Goal: Information Seeking & Learning: Learn about a topic

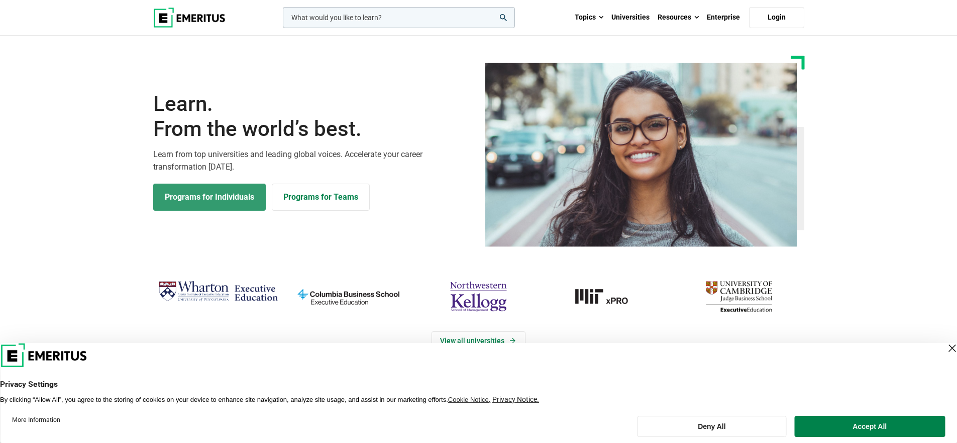
click at [206, 208] on link "Programs for Individuals" at bounding box center [209, 197] width 112 height 27
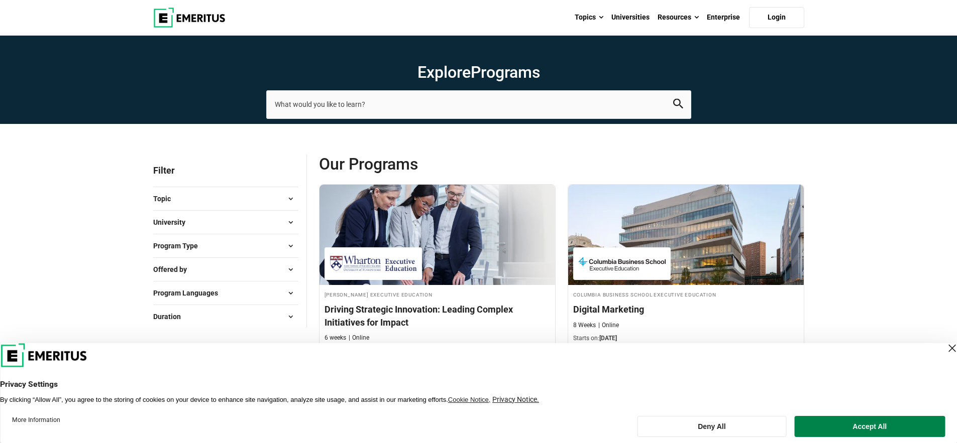
click at [214, 228] on button "University" at bounding box center [225, 222] width 145 height 15
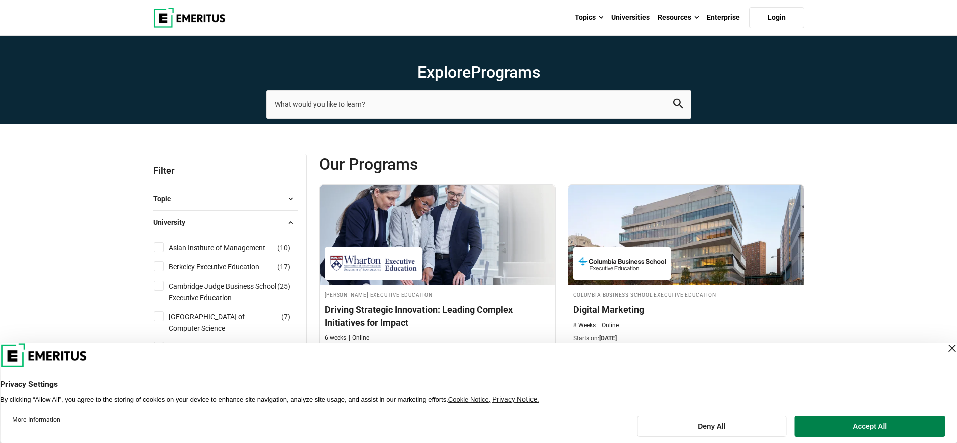
click at [173, 204] on button "Topic" at bounding box center [225, 198] width 145 height 15
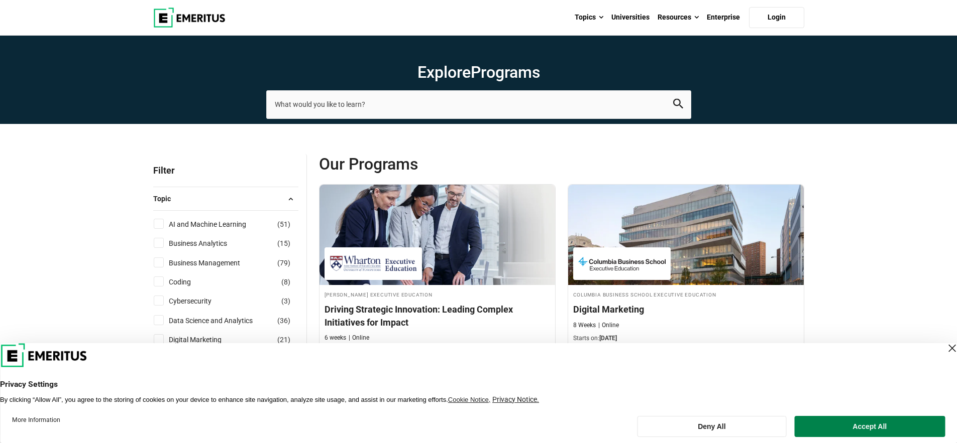
click at [154, 221] on input "AI and Machine Learning ( 51 )" at bounding box center [159, 224] width 10 height 10
checkbox input "true"
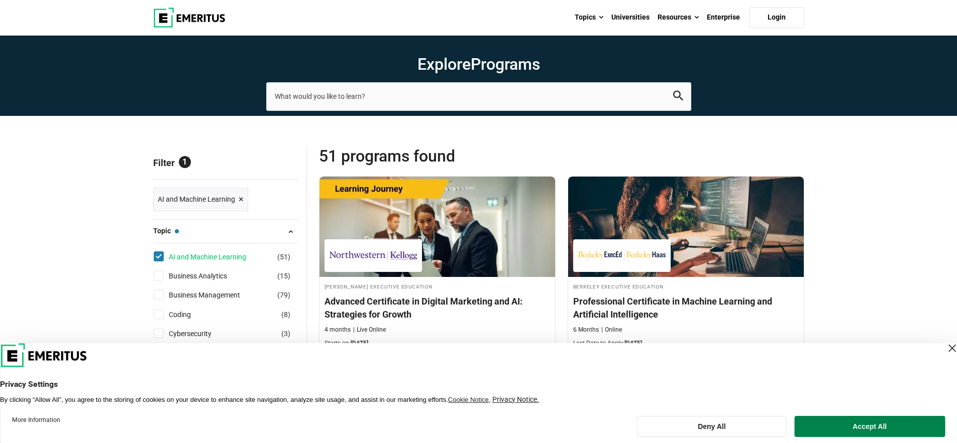
scroll to position [17, 0]
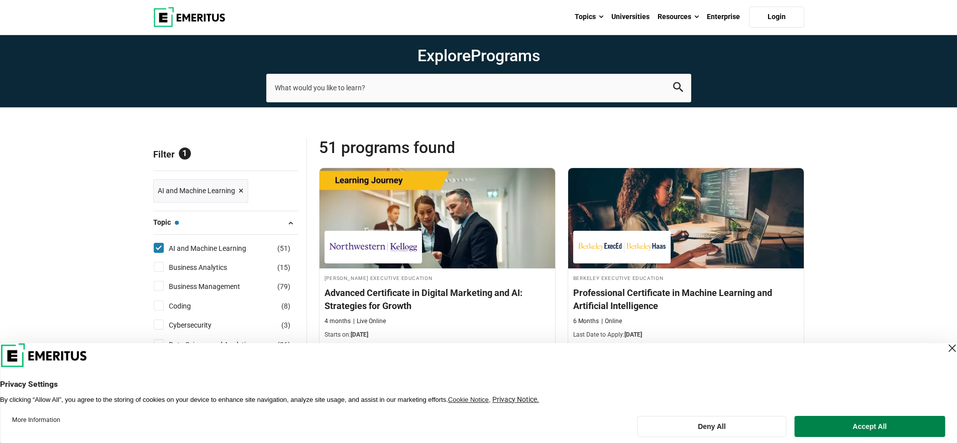
click at [158, 286] on input "Business Management ( 79 )" at bounding box center [159, 286] width 10 height 10
checkbox input "true"
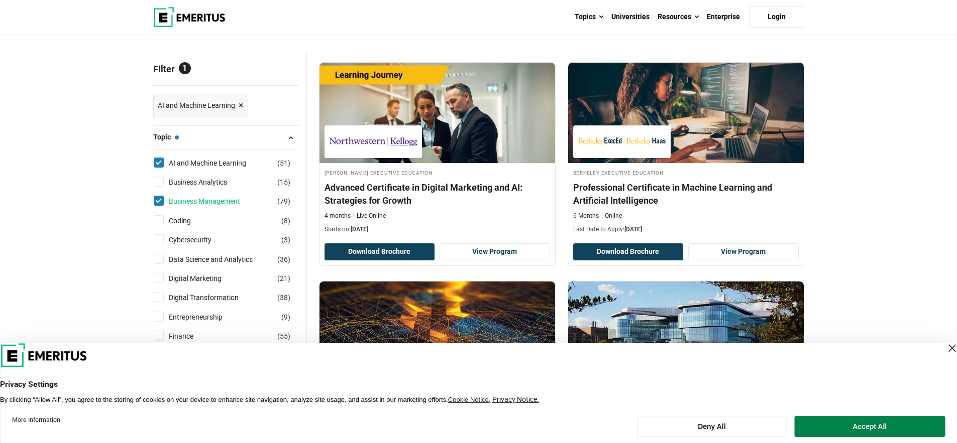
scroll to position [128, 0]
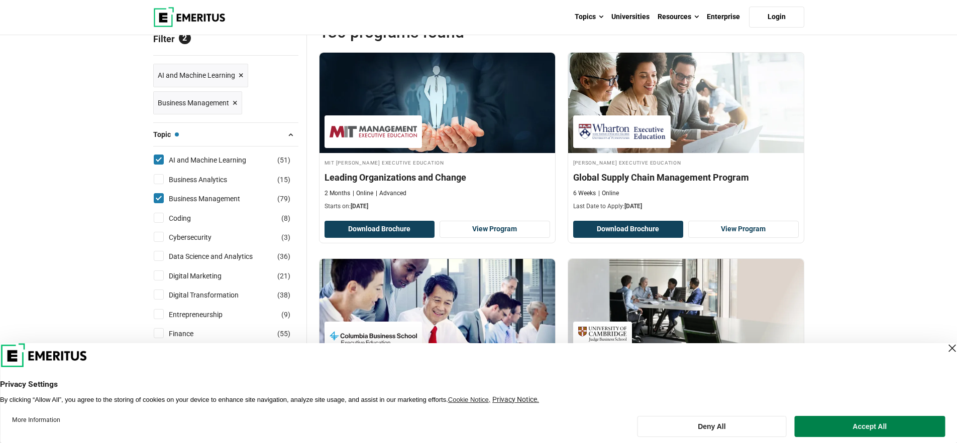
scroll to position [151, 0]
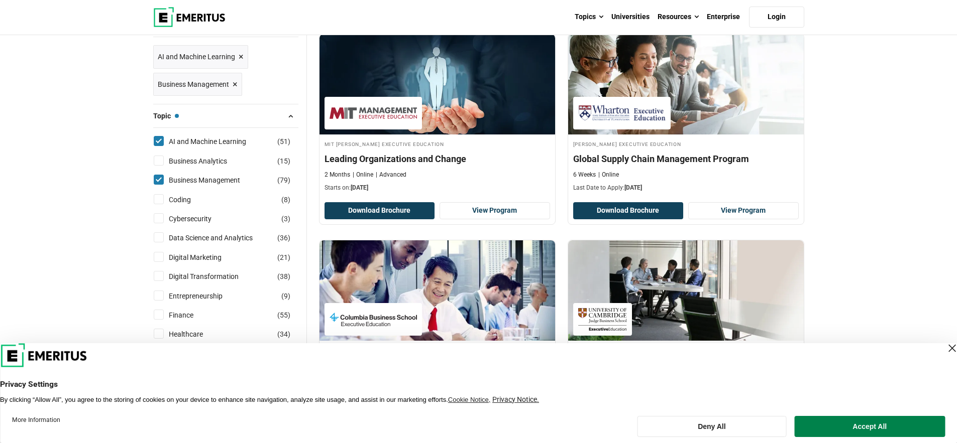
click at [160, 281] on input "Digital Transformation ( 38 )" at bounding box center [159, 276] width 10 height 10
checkbox input "true"
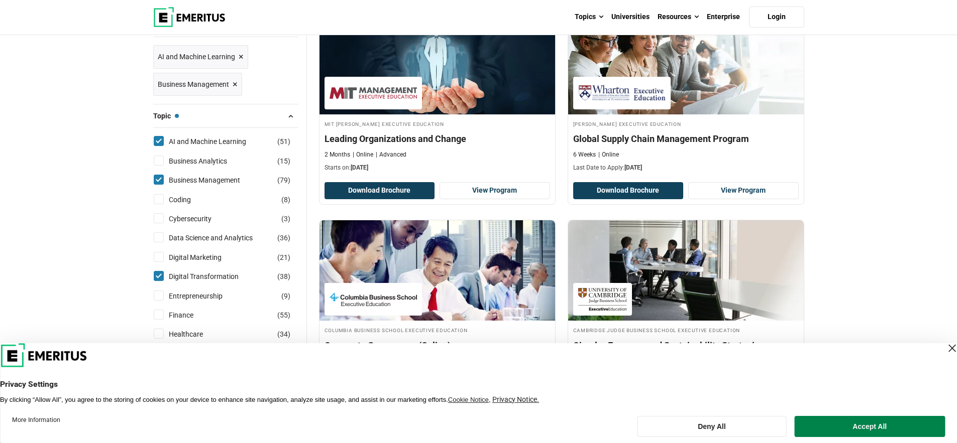
click at [159, 260] on input "Digital Marketing ( 21 )" at bounding box center [159, 257] width 10 height 10
checkbox input "true"
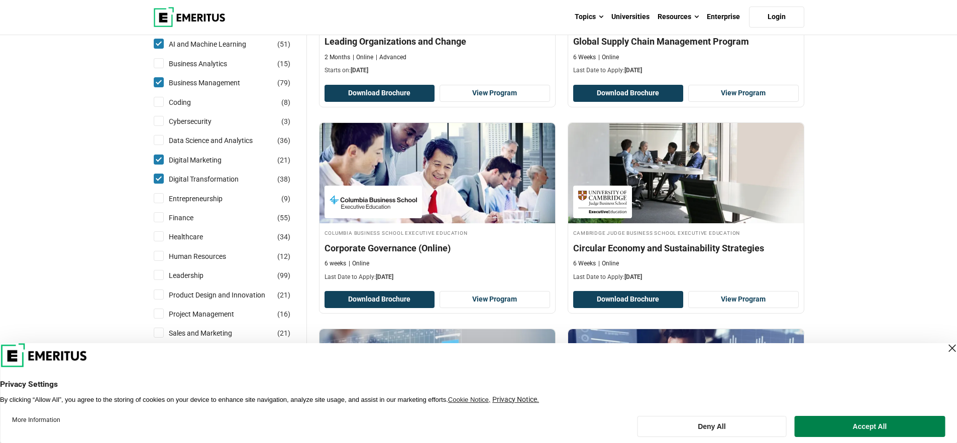
scroll to position [264, 0]
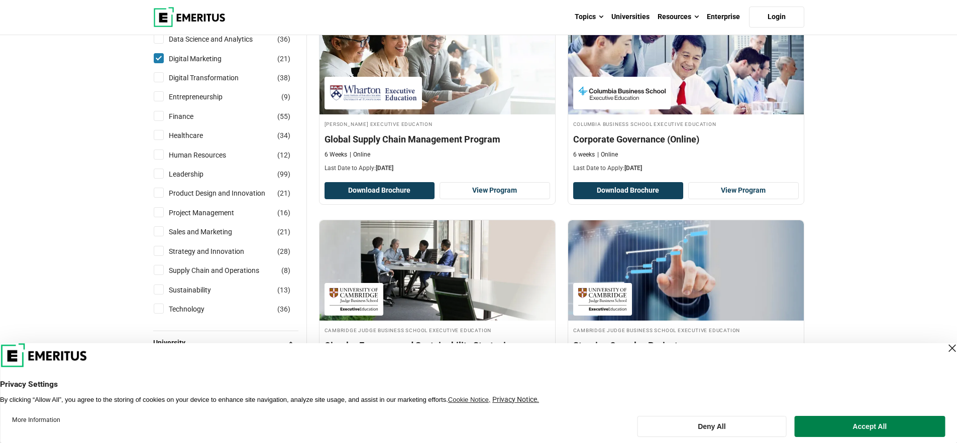
scroll to position [392, 0]
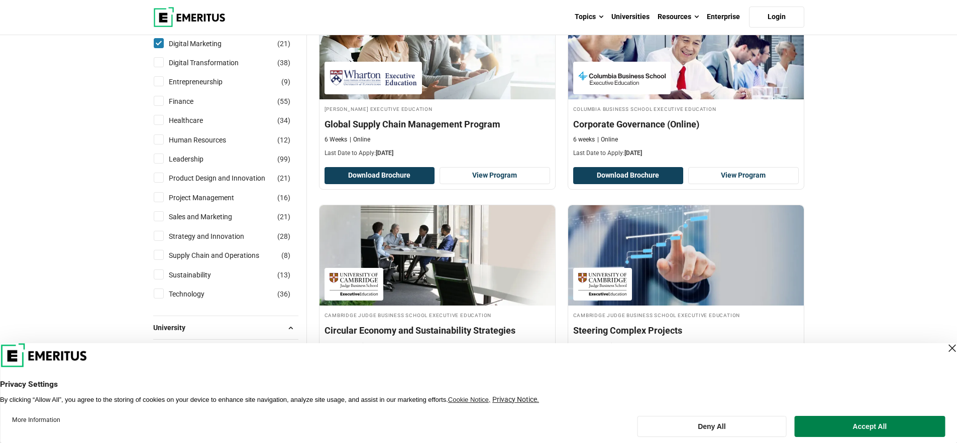
click at [158, 213] on input "Sales and Marketing ( 21 )" at bounding box center [159, 216] width 10 height 10
checkbox input "true"
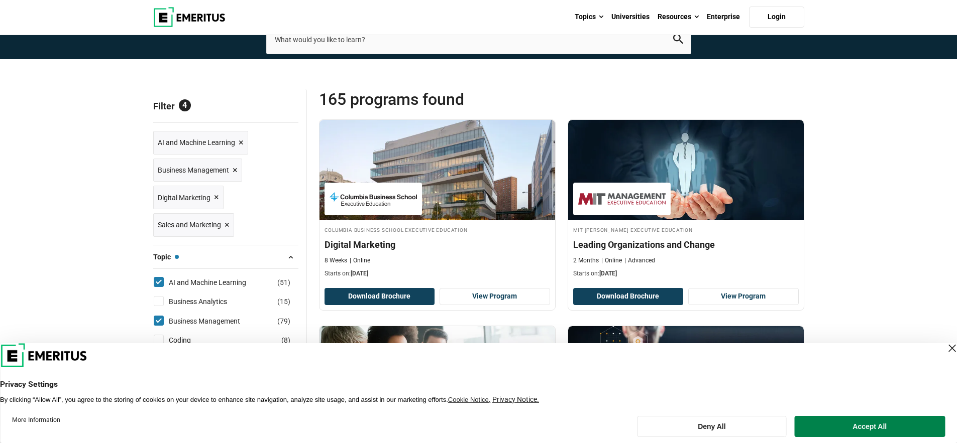
scroll to position [83, 0]
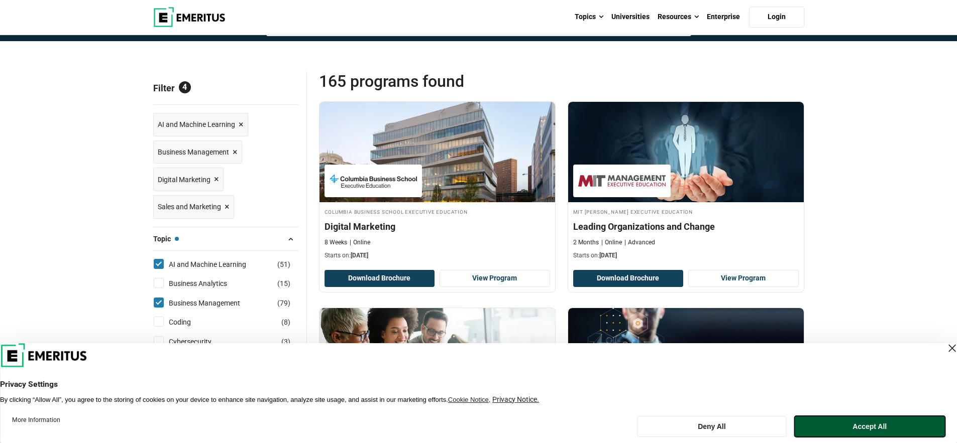
click at [900, 427] on button "Accept All" at bounding box center [870, 426] width 150 height 21
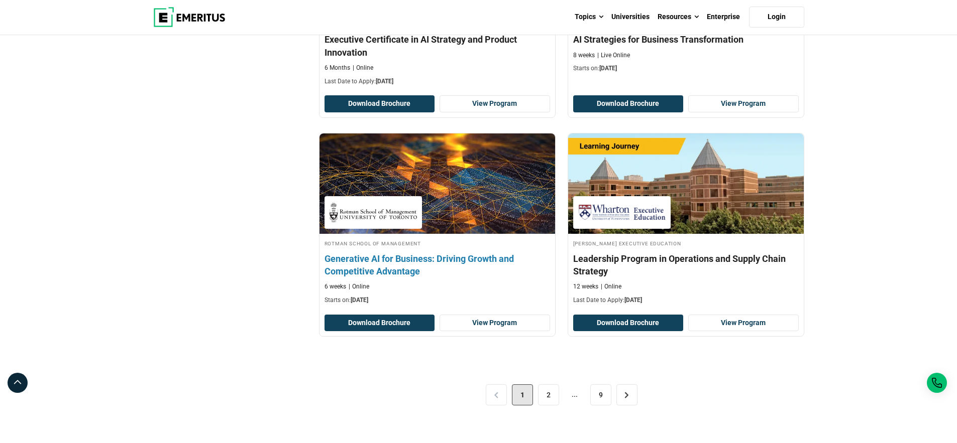
scroll to position [2086, 0]
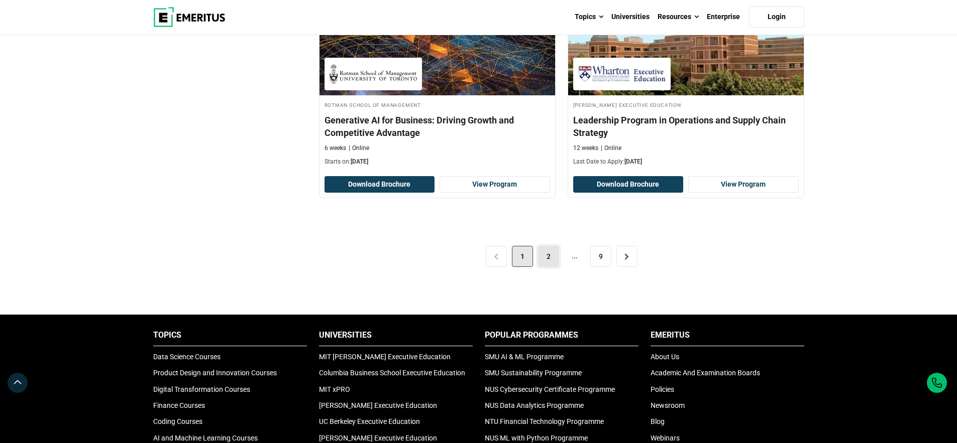
click at [552, 259] on link "2" at bounding box center [548, 256] width 21 height 21
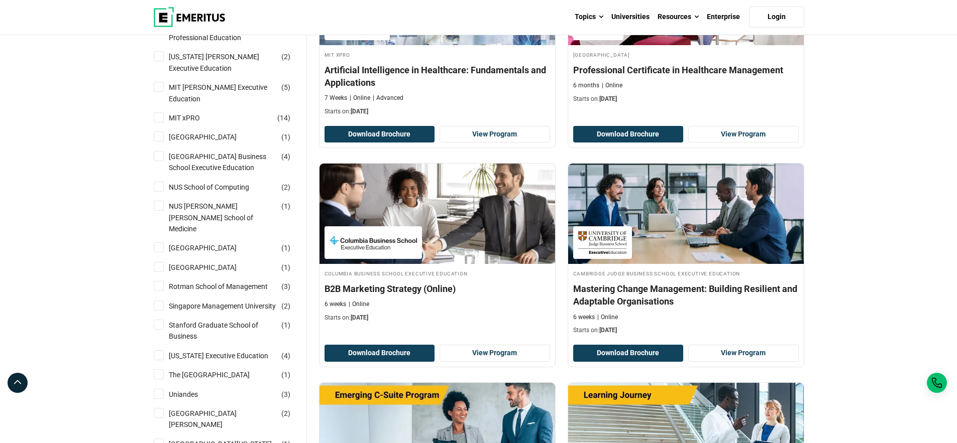
scroll to position [1112, 0]
